Goal: Transaction & Acquisition: Obtain resource

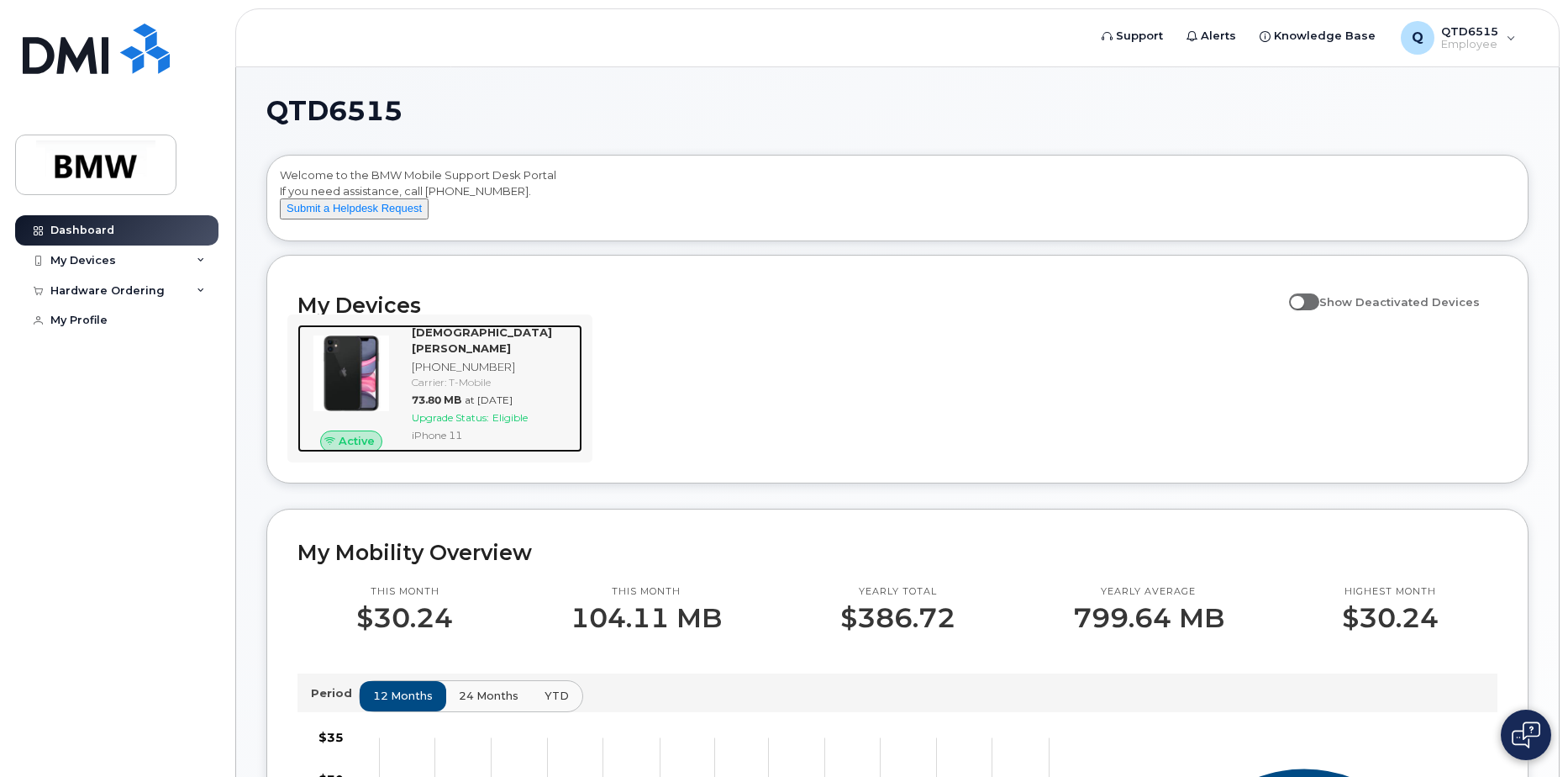
click at [454, 411] on span "Upgrade Status:" at bounding box center [450, 417] width 77 height 13
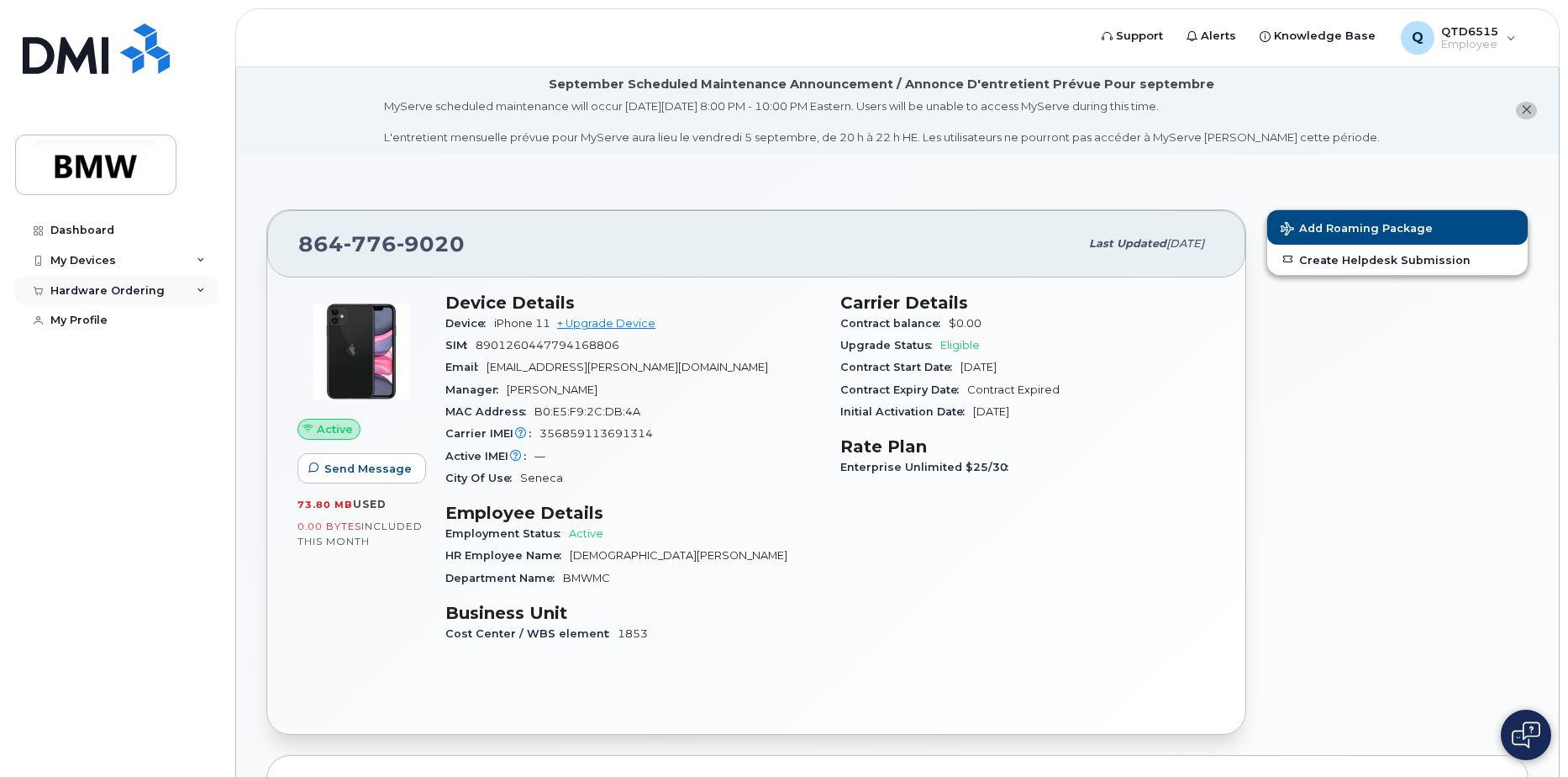
click at [177, 290] on div "Hardware Ordering" at bounding box center [117, 290] width 203 height 30
click at [620, 316] on link "+ Upgrade Device" at bounding box center [605, 322] width 98 height 13
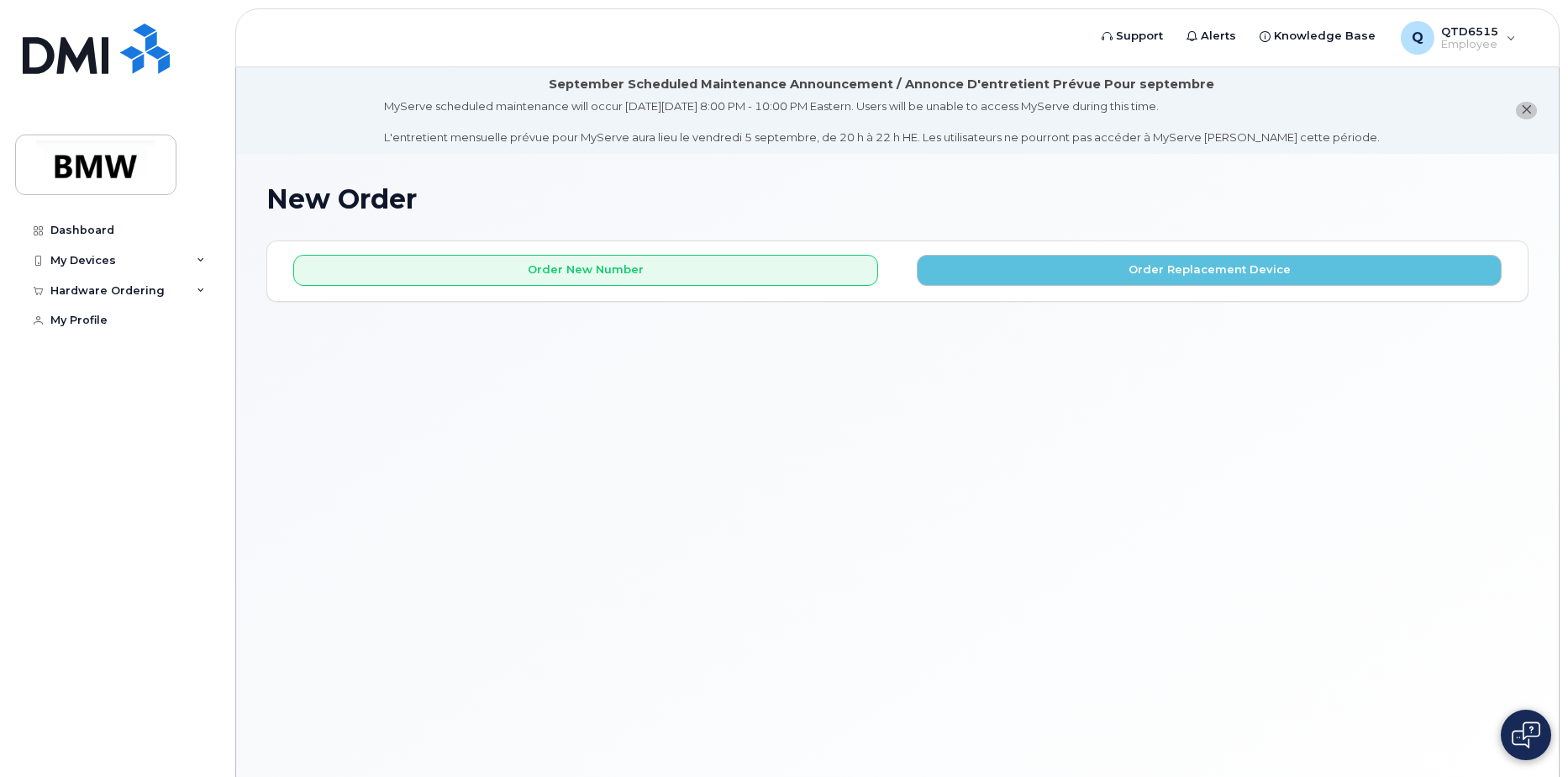
click at [1141, 180] on div "New Order × Share This Order If you want to allow others to create or edit orde…" at bounding box center [897, 486] width 1323 height 664
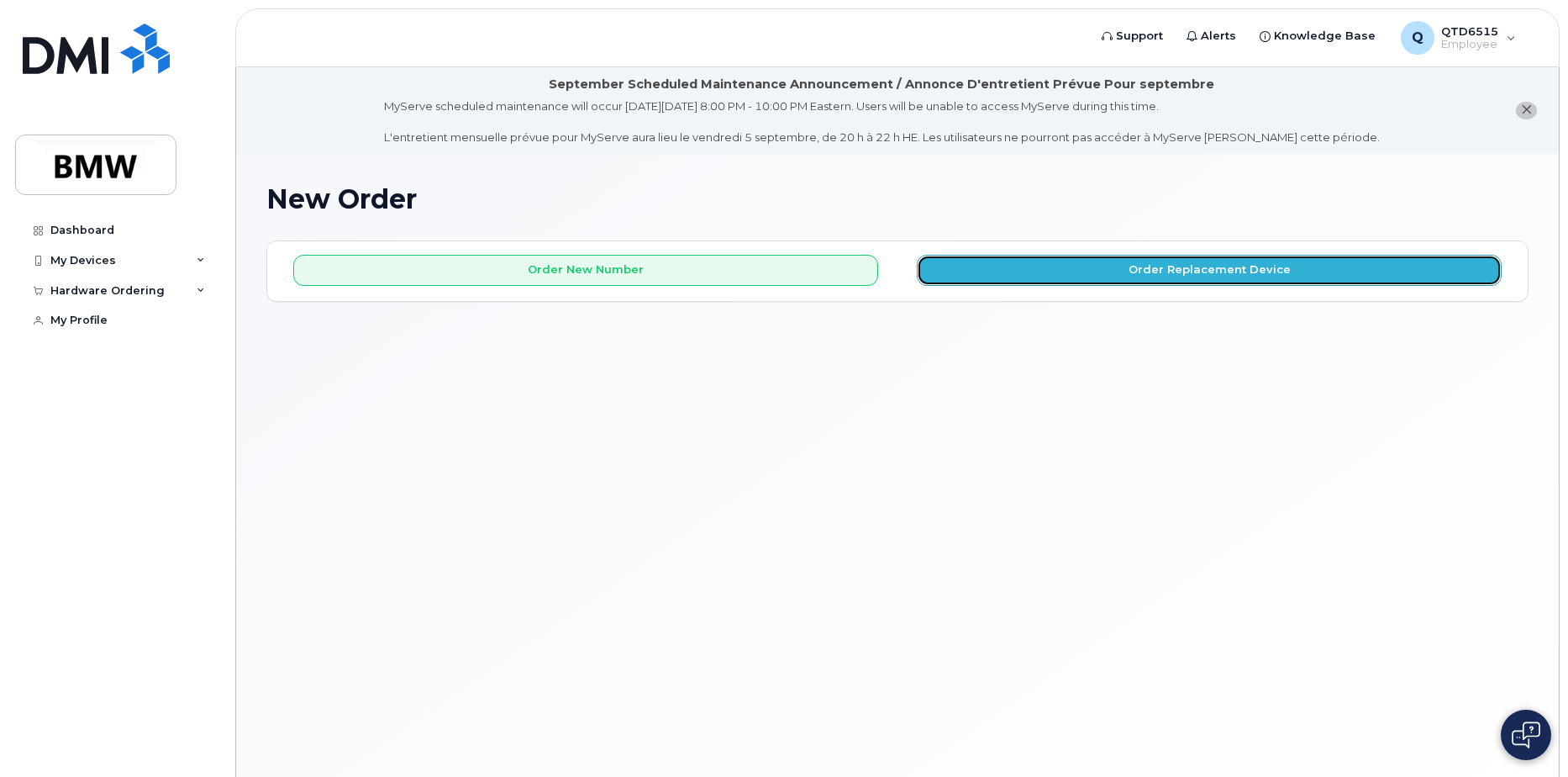
click at [1187, 267] on button "Order Replacement Device" at bounding box center [1209, 271] width 585 height 31
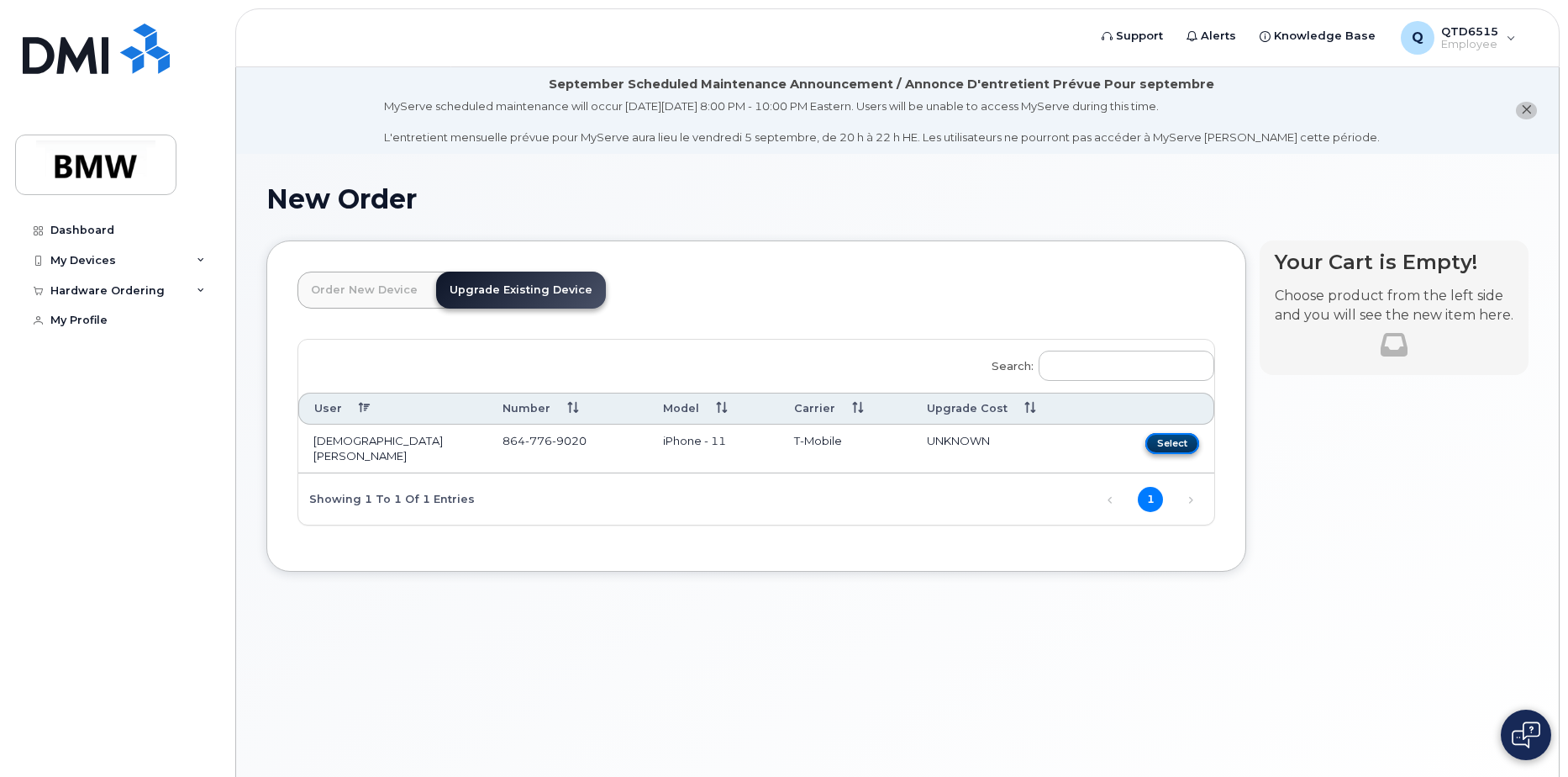
click at [1181, 442] on button "Select" at bounding box center [1172, 444] width 54 height 21
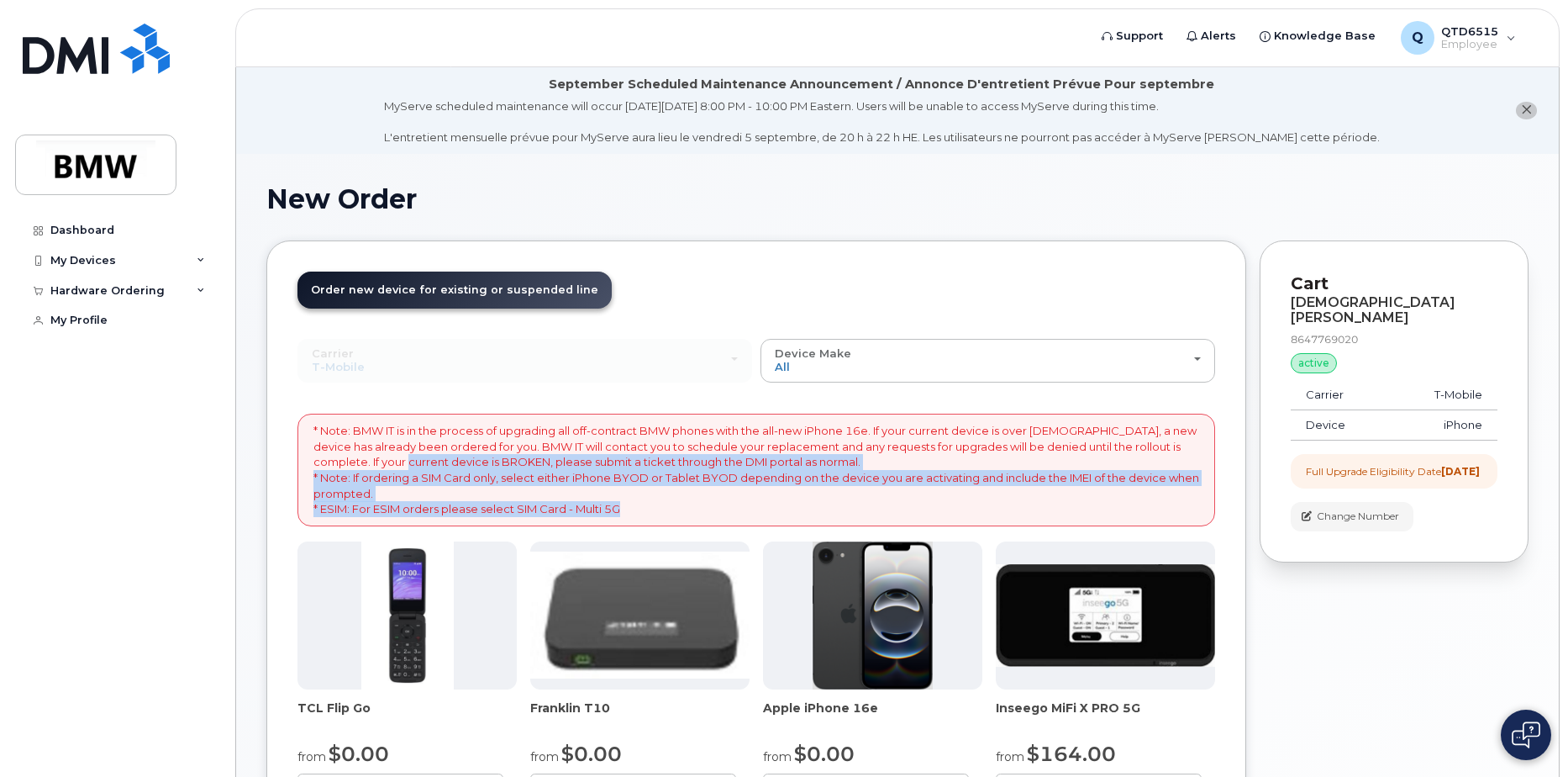
drag, startPoint x: 621, startPoint y: 513, endPoint x: 381, endPoint y: 459, distance: 246.0
click at [381, 459] on p "* Note: BMW IT is in the process of upgrading all off-contract BMW phones with …" at bounding box center [756, 469] width 886 height 93
drag, startPoint x: 381, startPoint y: 459, endPoint x: 585, endPoint y: 471, distance: 204.4
click at [585, 471] on p "* Note: BMW IT is in the process of upgrading all off-contract BMW phones with …" at bounding box center [756, 469] width 886 height 93
